Goal: Information Seeking & Learning: Learn about a topic

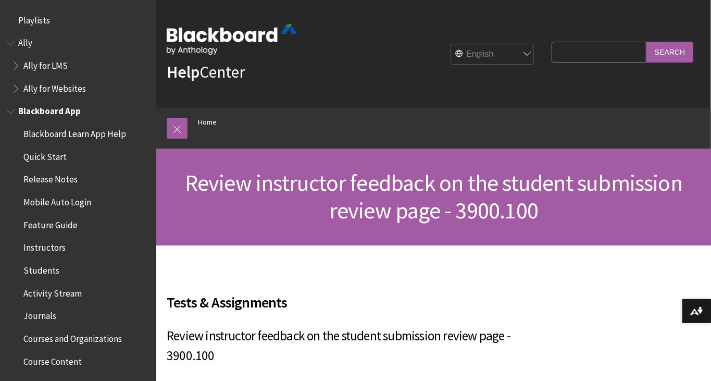
click at [11, 109] on span "Book outline for Blackboard App Help" at bounding box center [11, 109] width 11 height 13
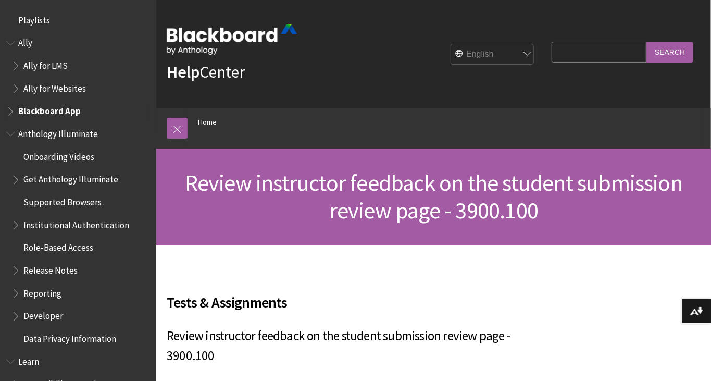
click at [11, 109] on span "Book outline for Blackboard App Help" at bounding box center [11, 109] width 11 height 13
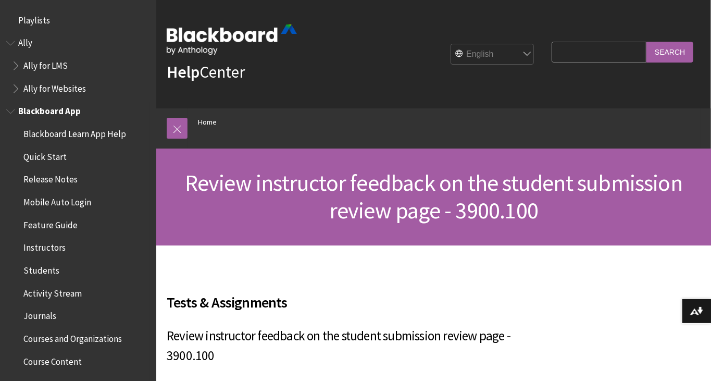
click at [49, 271] on span "Students" at bounding box center [41, 268] width 36 height 14
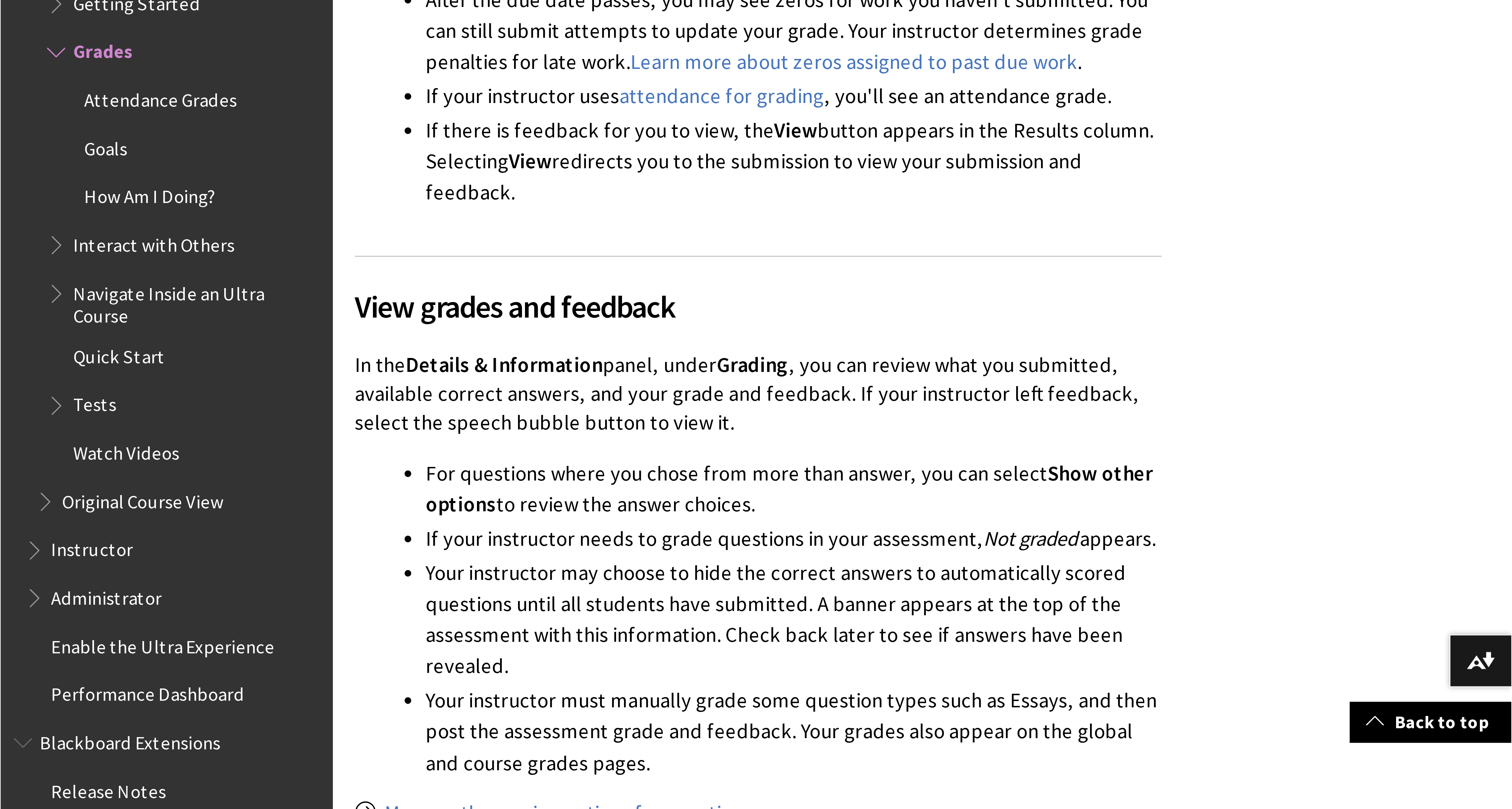
scroll to position [629, 0]
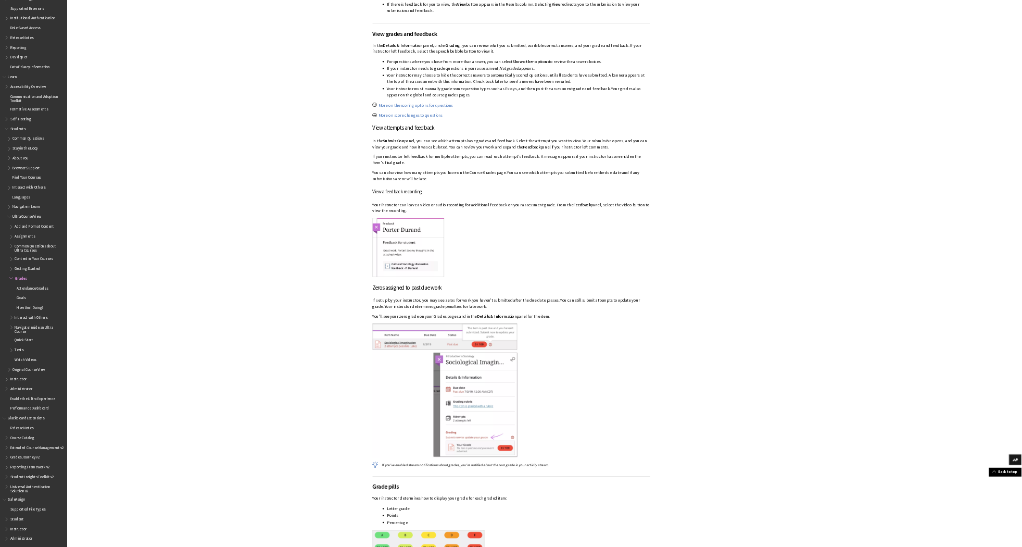
scroll to position [722, 0]
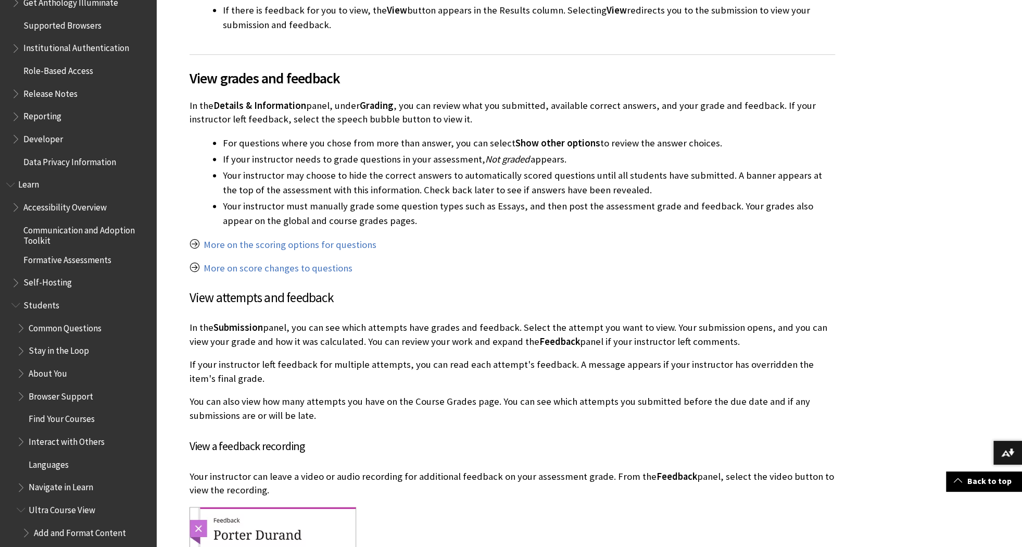
click at [710, 252] on p "More on the scoring options for questions" at bounding box center [513, 245] width 646 height 14
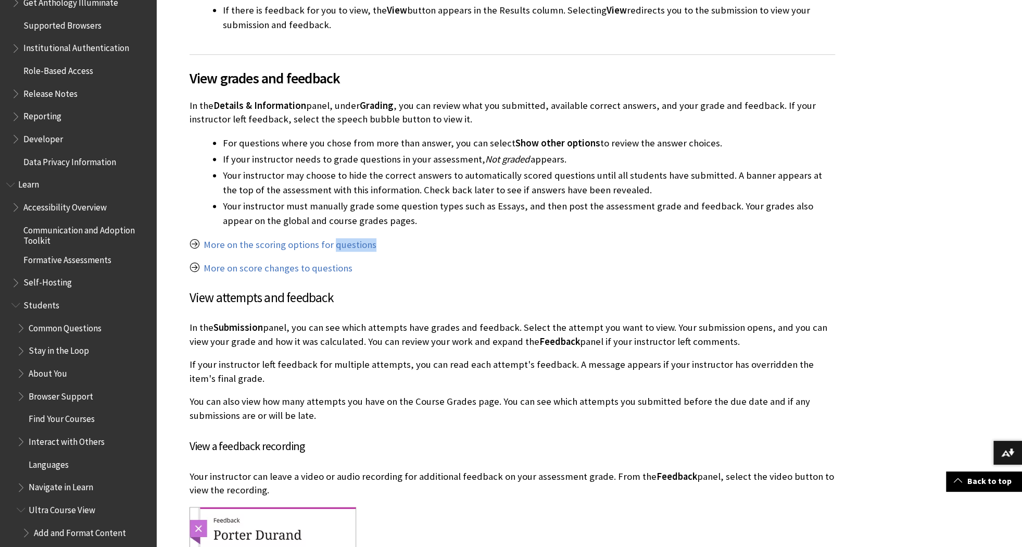
drag, startPoint x: 1868, startPoint y: 587, endPoint x: 803, endPoint y: 250, distance: 1116.9
click at [710, 252] on p "More on the scoring options for questions" at bounding box center [513, 245] width 646 height 14
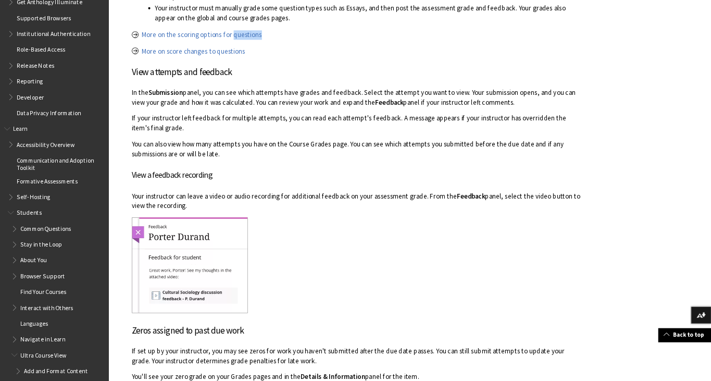
scroll to position [1047, 0]
